Goal: Task Accomplishment & Management: Manage account settings

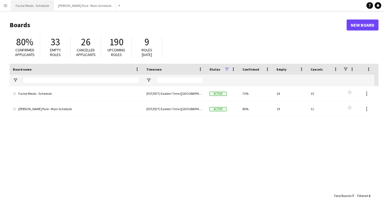
click at [31, 4] on button "Factor Meals - Schedule Close" at bounding box center [32, 5] width 42 height 11
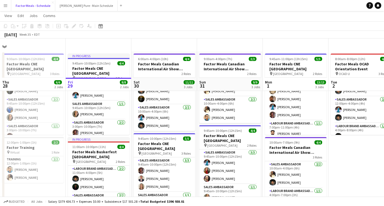
scroll to position [4, 0]
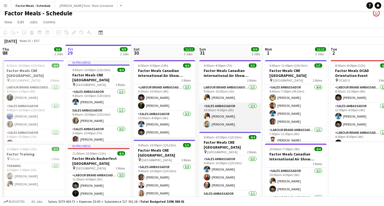
click at [220, 116] on app-card-role "Sales Ambassador [DATE] 10:00am-4:00pm (6h) [PERSON_NAME] [PERSON_NAME]" at bounding box center [230, 116] width 62 height 27
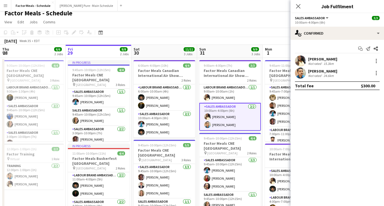
click at [321, 60] on div "[PERSON_NAME]" at bounding box center [322, 59] width 29 height 5
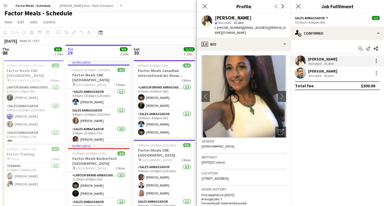
click at [316, 73] on div "[PERSON_NAME]" at bounding box center [322, 71] width 29 height 5
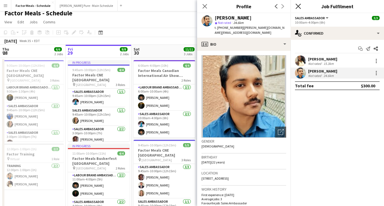
click at [300, 4] on icon "Close pop-in" at bounding box center [298, 6] width 5 height 5
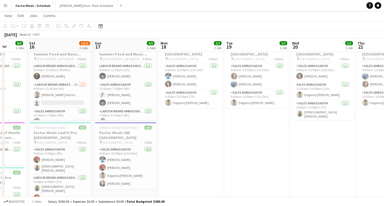
scroll to position [26, 0]
click at [114, 166] on app-card-role "Sales Ambassador [DATE] 9:45am-10:00pm (12h15m) [PERSON_NAME] [PERSON_NAME] [PE…" at bounding box center [126, 167] width 62 height 43
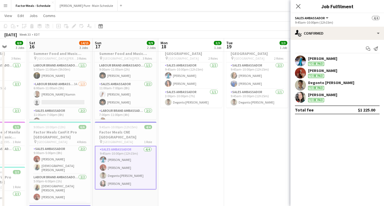
click at [329, 70] on div "[PERSON_NAME]" at bounding box center [322, 70] width 29 height 5
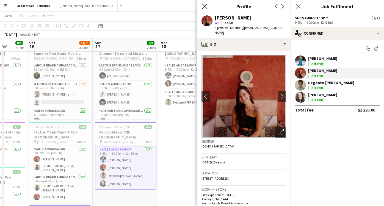
click at [205, 6] on icon at bounding box center [204, 6] width 5 height 5
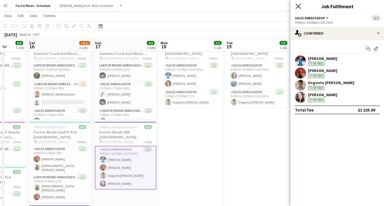
click at [299, 6] on icon at bounding box center [298, 6] width 5 height 5
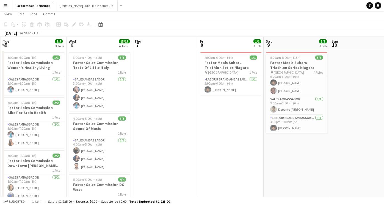
scroll to position [14, 0]
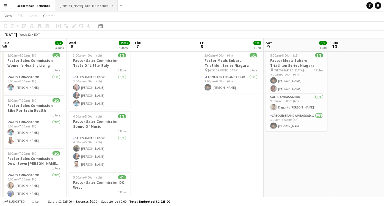
click at [77, 4] on button "[PERSON_NAME] Pure - Main Schedule Close" at bounding box center [86, 5] width 62 height 11
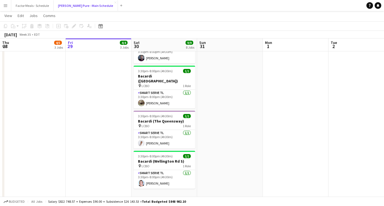
scroll to position [237, 0]
click at [31, 6] on button "Factor Meals - Schedule Close" at bounding box center [32, 5] width 42 height 11
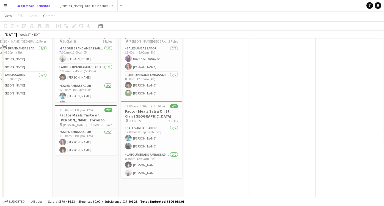
scroll to position [55, 0]
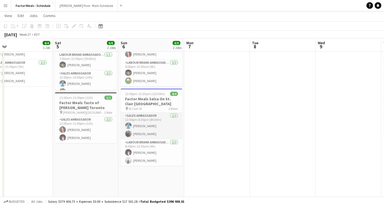
click at [145, 134] on app-card-role "Sales Ambassador [DATE] 12:00pm-8:30pm (8h30m) [PERSON_NAME] [PERSON_NAME]" at bounding box center [152, 126] width 62 height 27
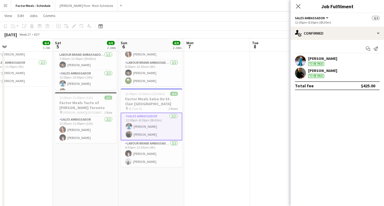
click at [333, 73] on div "[PERSON_NAME] To be paid" at bounding box center [322, 73] width 29 height 10
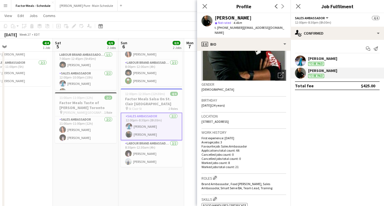
scroll to position [0, 0]
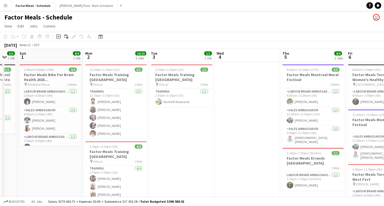
scroll to position [0, 138]
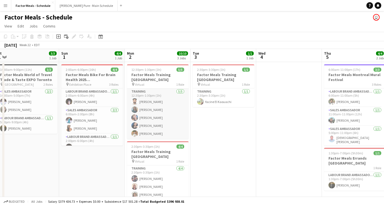
click at [155, 129] on app-card-role "Training [DATE] 12:30pm-1:30pm (1h) [PERSON_NAME] [PERSON_NAME] [PERSON_NAME] […" at bounding box center [158, 114] width 62 height 51
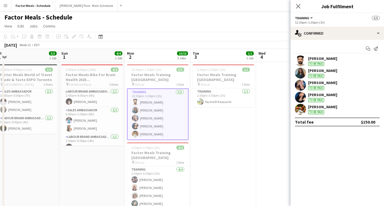
click at [336, 110] on div "[PERSON_NAME] To be paid" at bounding box center [338, 109] width 94 height 11
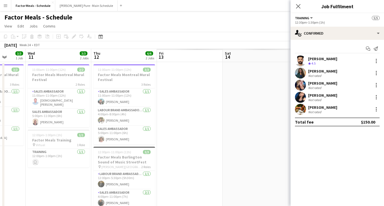
scroll to position [0, 197]
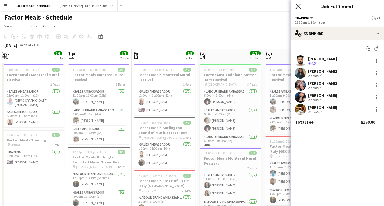
click at [299, 9] on icon "Close pop-in" at bounding box center [298, 6] width 5 height 5
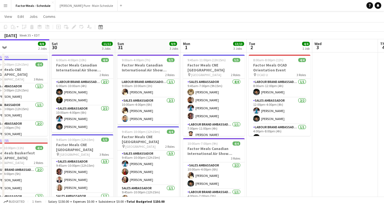
scroll to position [10, 0]
